Goal: Information Seeking & Learning: Learn about a topic

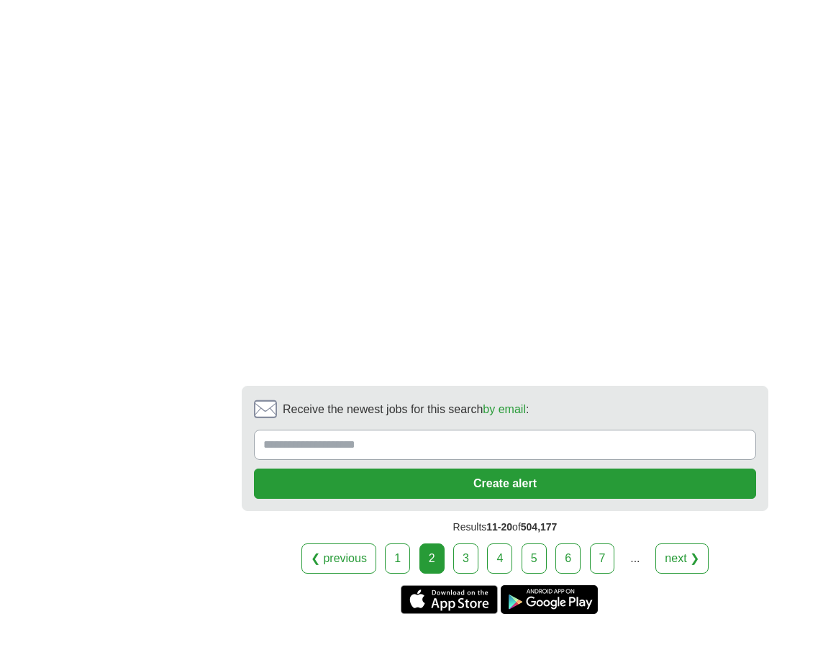
scroll to position [2951, 0]
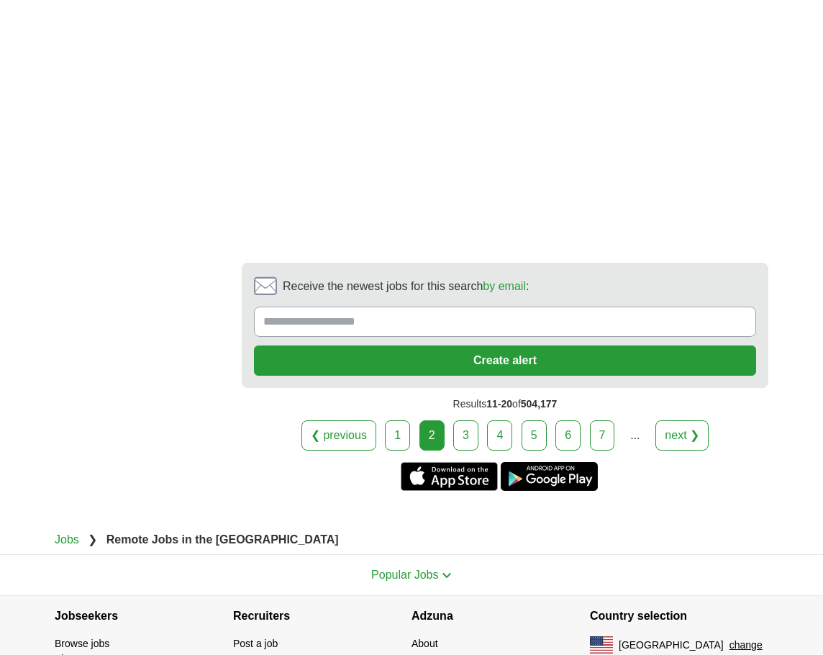
click at [461, 438] on link "3" at bounding box center [465, 435] width 25 height 30
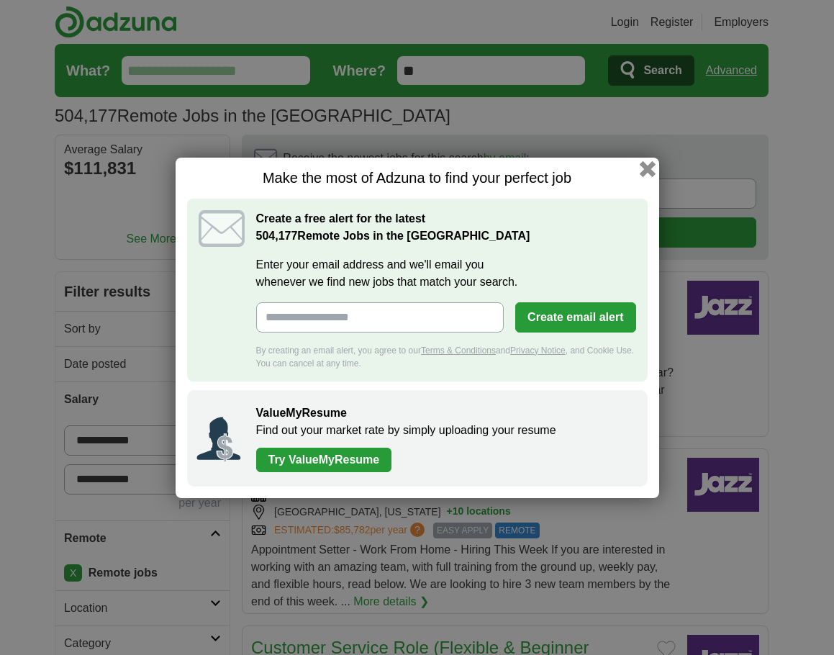
click at [646, 165] on button "button" at bounding box center [647, 168] width 16 height 16
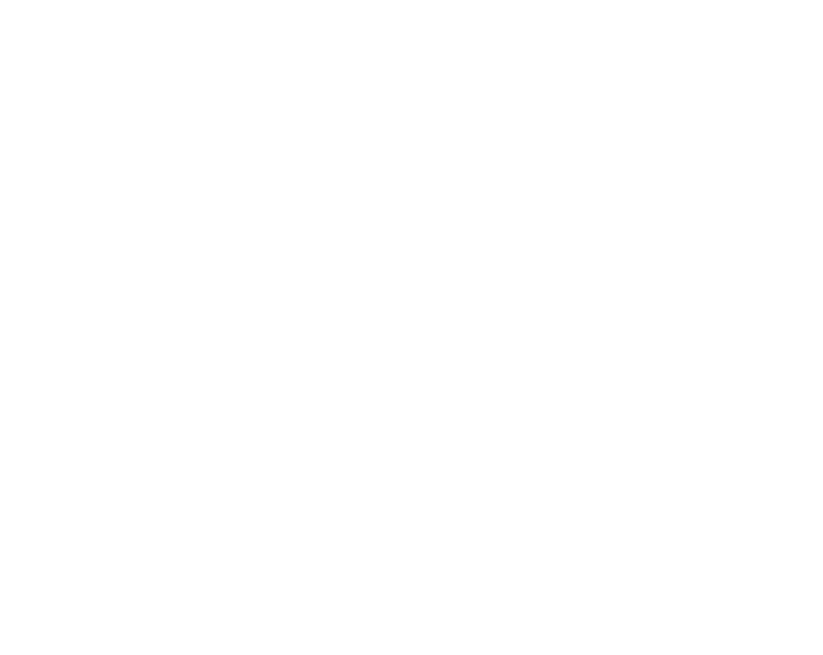
scroll to position [2951, 0]
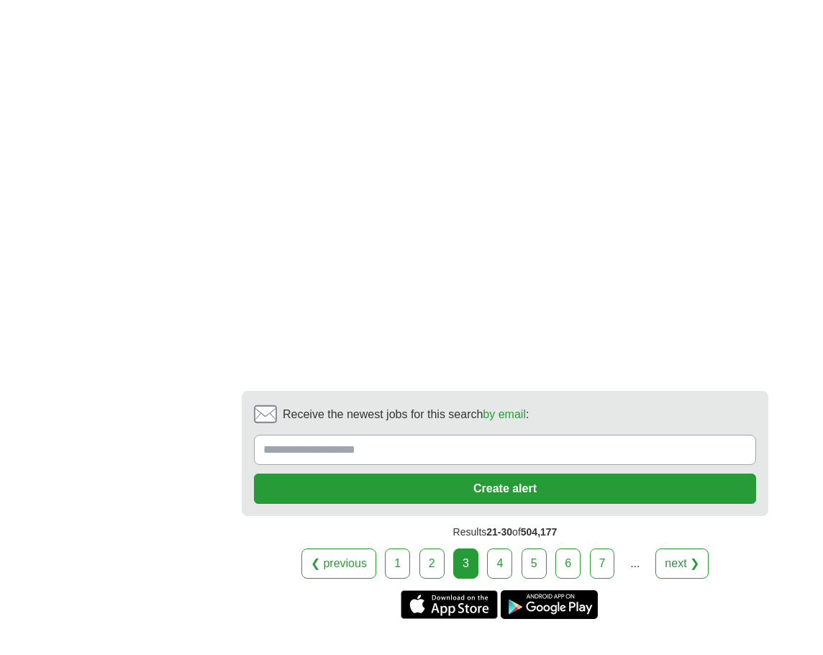
click at [492, 561] on link "4" at bounding box center [499, 563] width 25 height 30
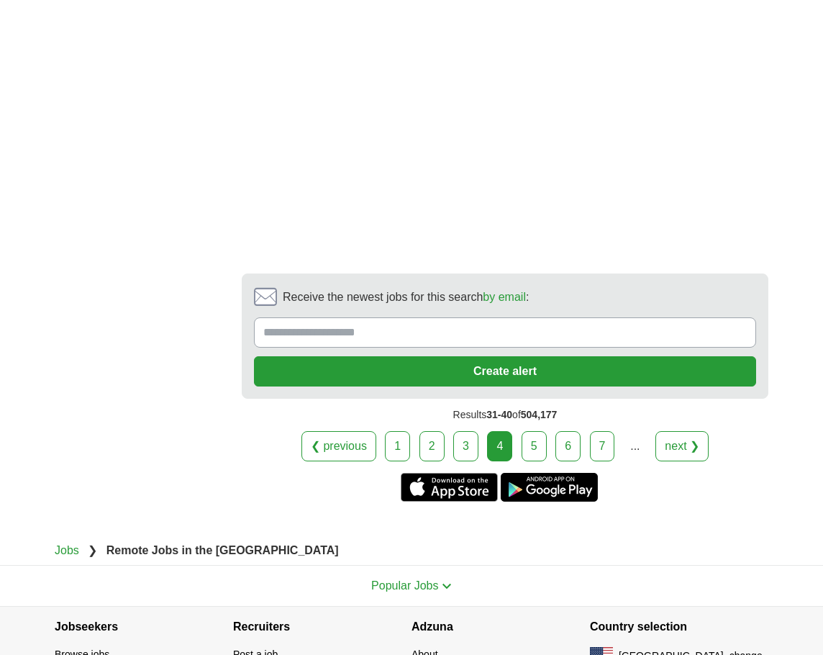
scroll to position [2951, 0]
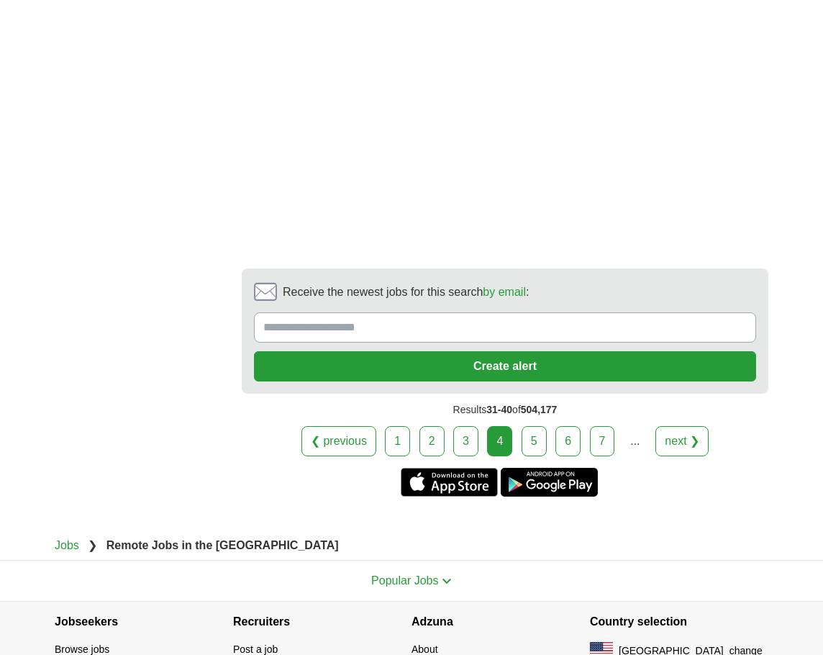
click at [537, 428] on link "5" at bounding box center [534, 441] width 25 height 30
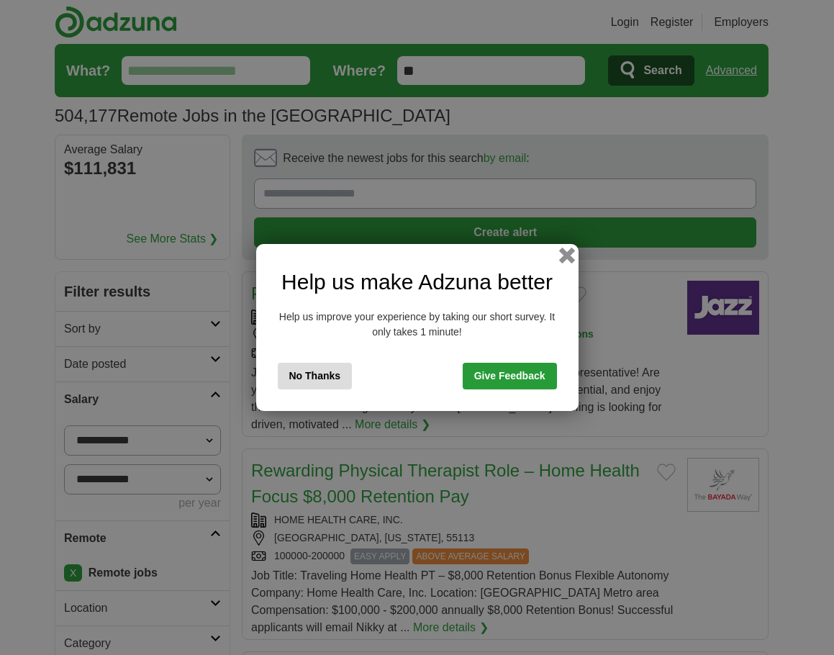
click at [563, 253] on button "button" at bounding box center [566, 256] width 16 height 16
